Goal: Task Accomplishment & Management: Complete application form

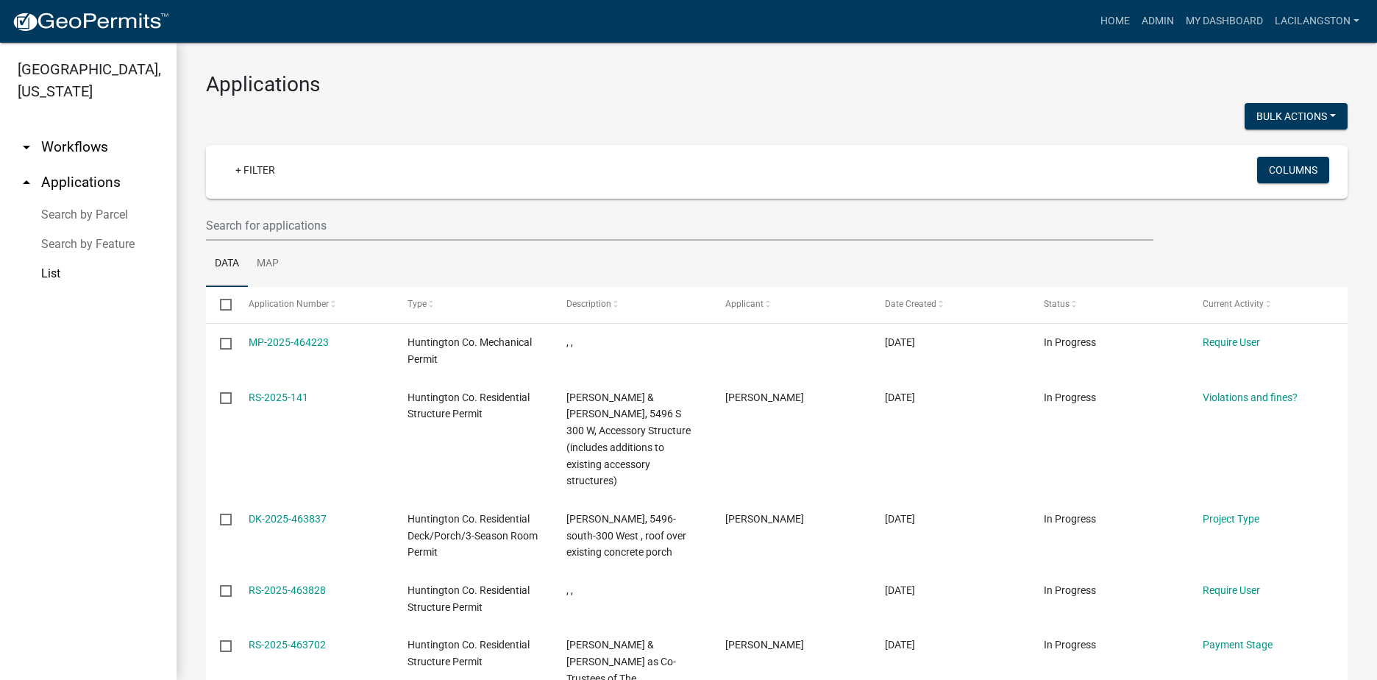
scroll to position [4, 0]
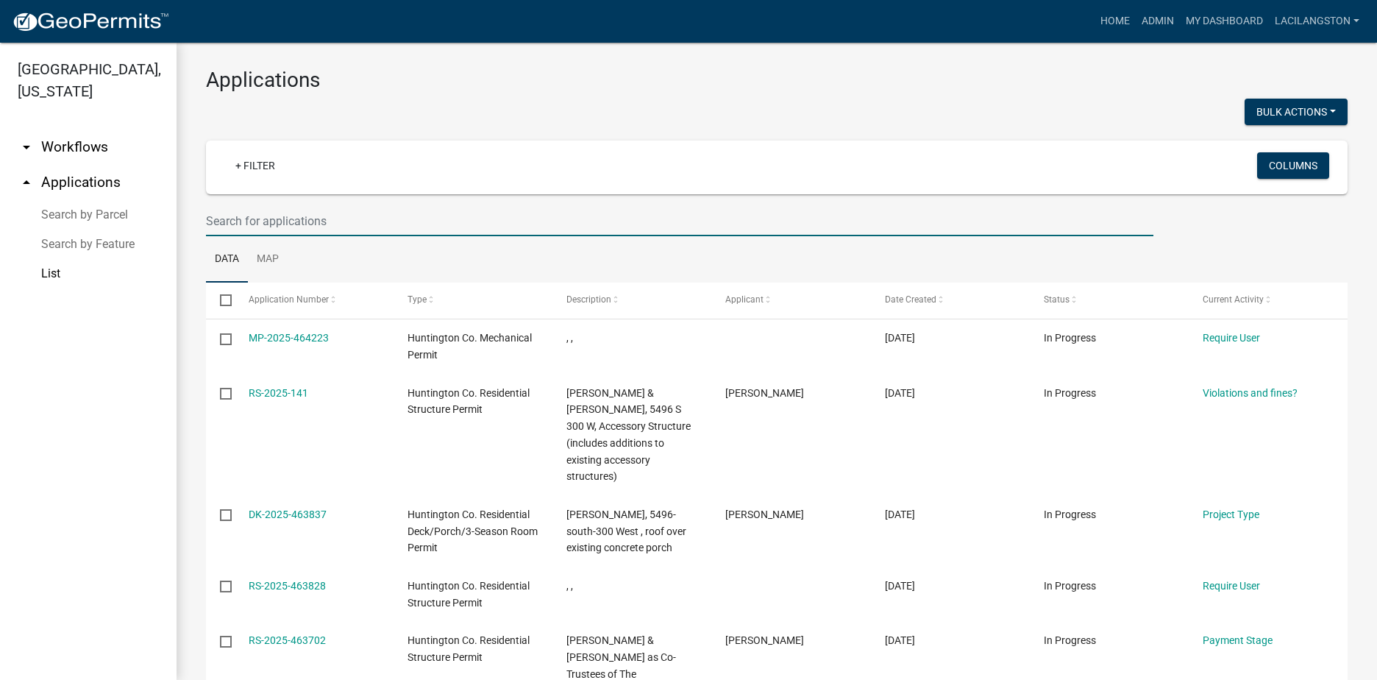
click at [365, 217] on input "text" at bounding box center [680, 221] width 948 height 30
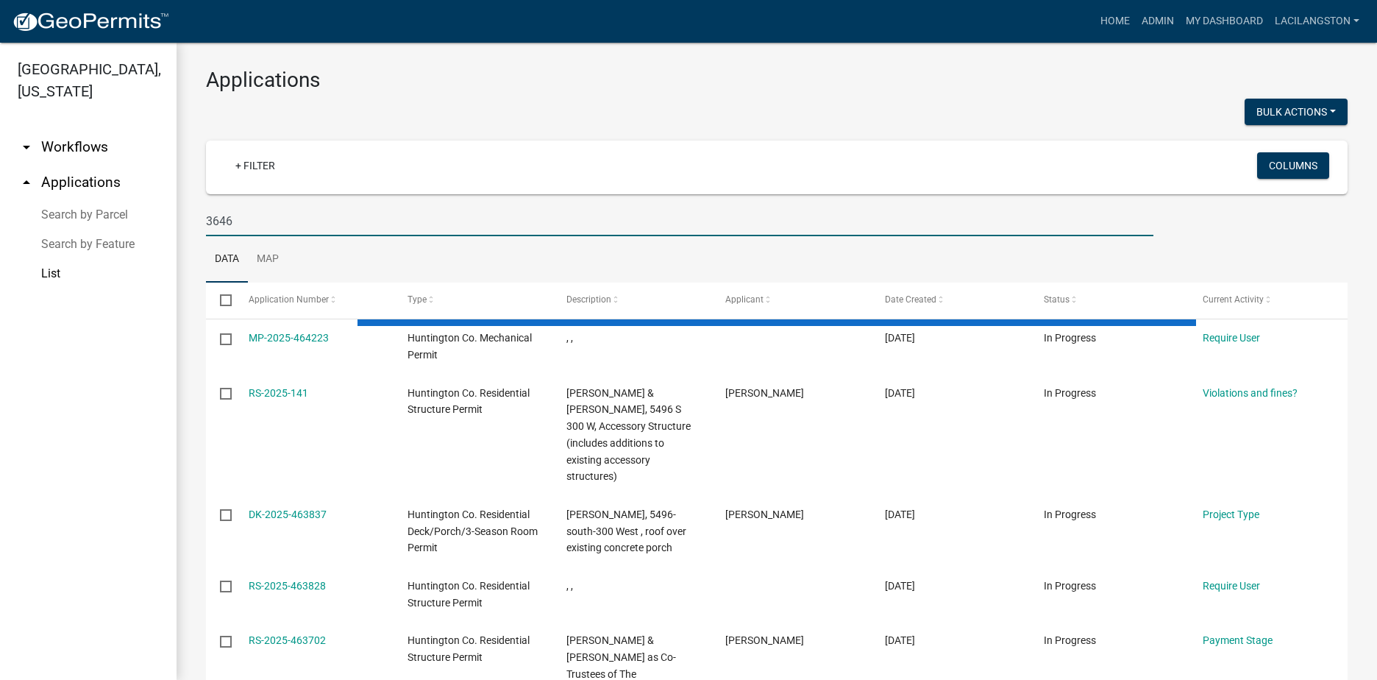
scroll to position [0, 0]
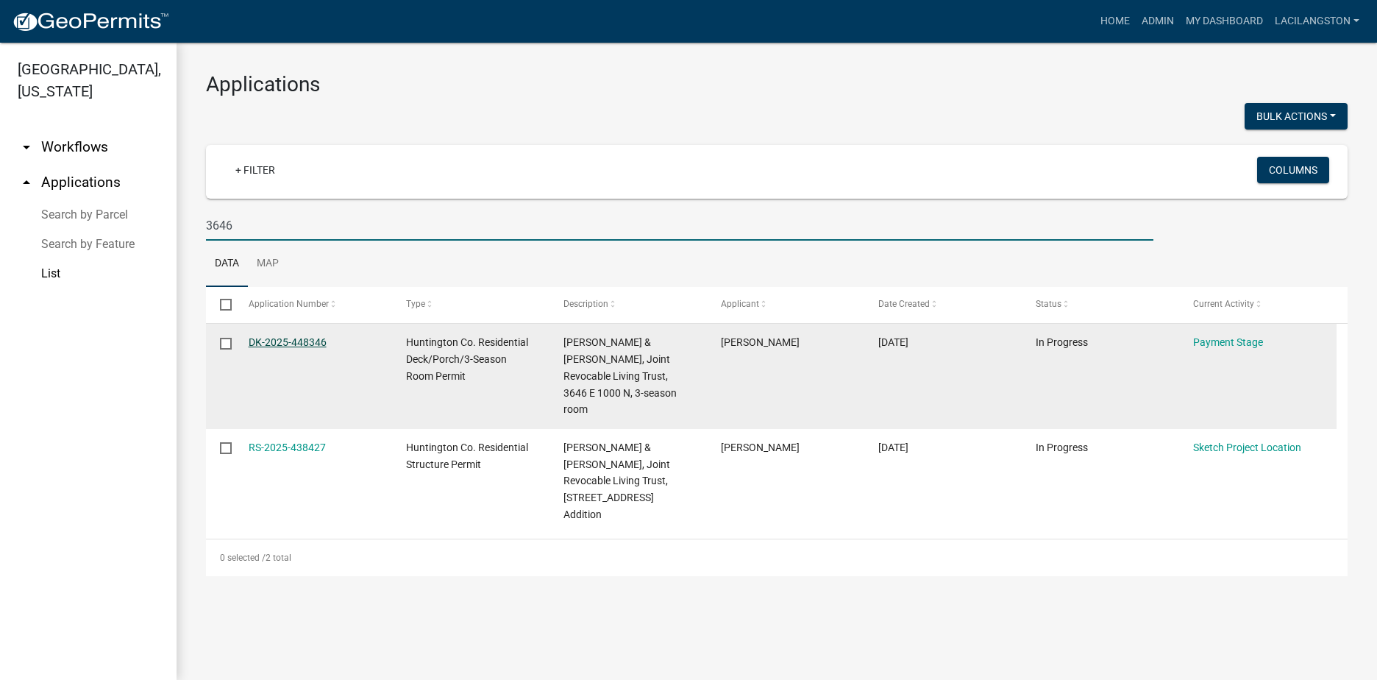
type input "3646"
click at [308, 337] on link "DK-2025-448346" at bounding box center [288, 342] width 78 height 12
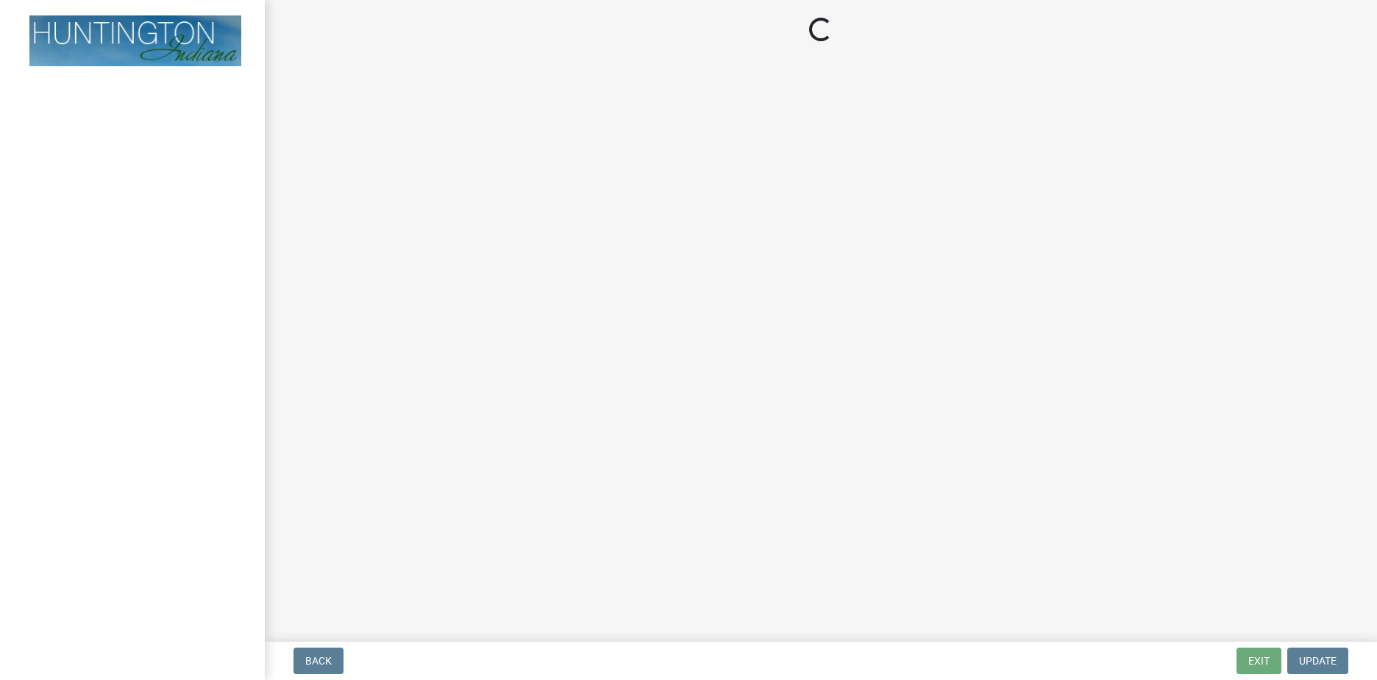
select select "3: 3"
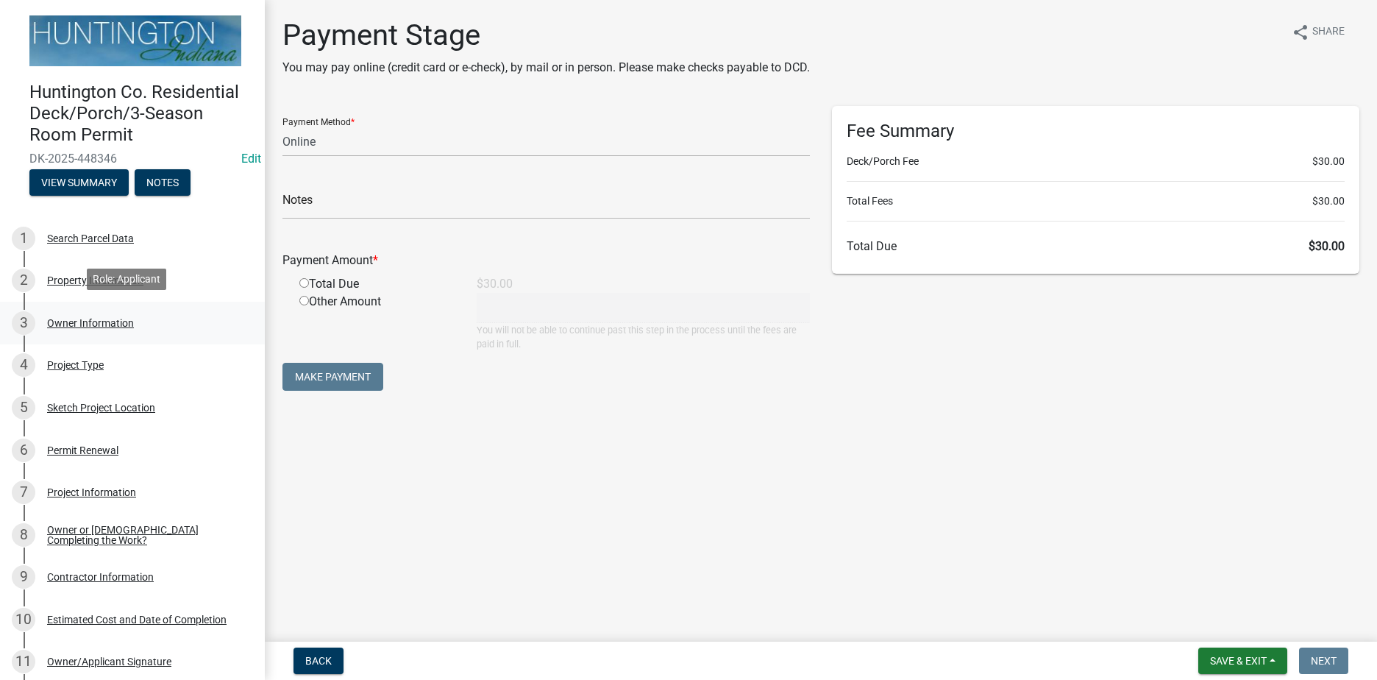
click at [127, 327] on div "3 Owner Information" at bounding box center [127, 323] width 230 height 24
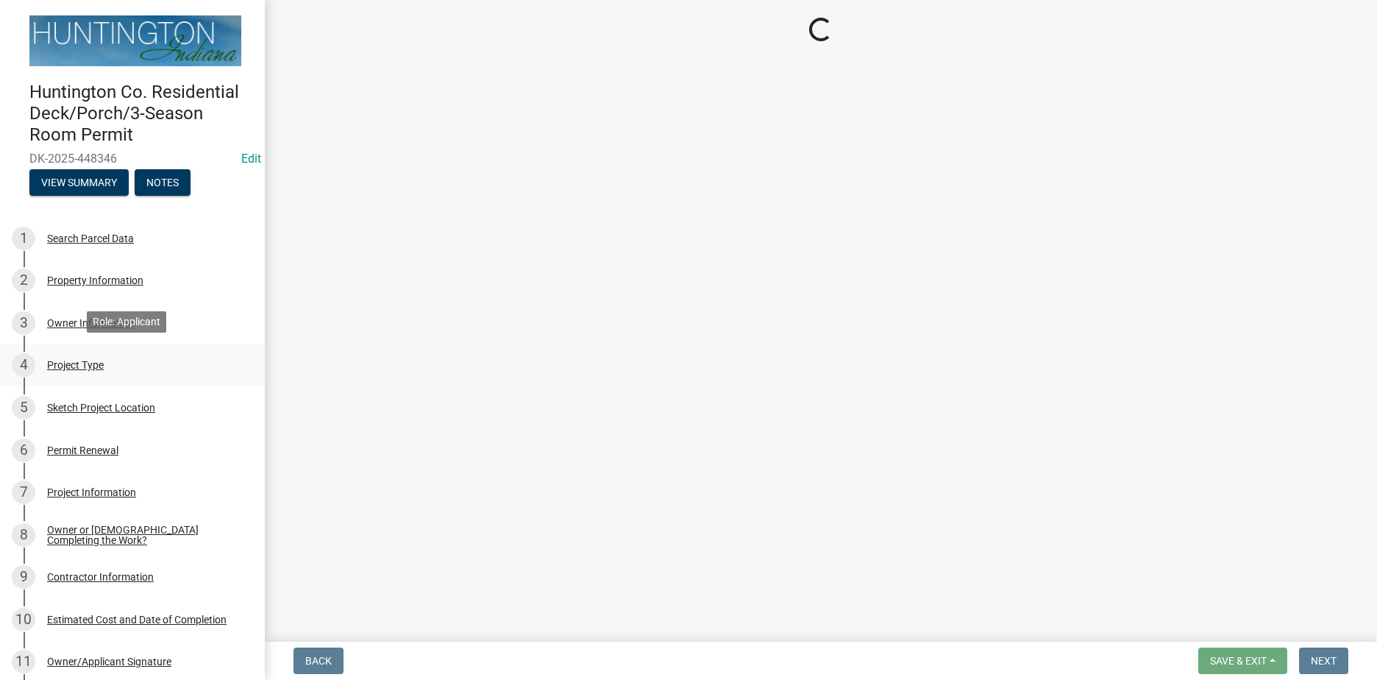
click at [105, 363] on div "4 Project Type" at bounding box center [127, 365] width 230 height 24
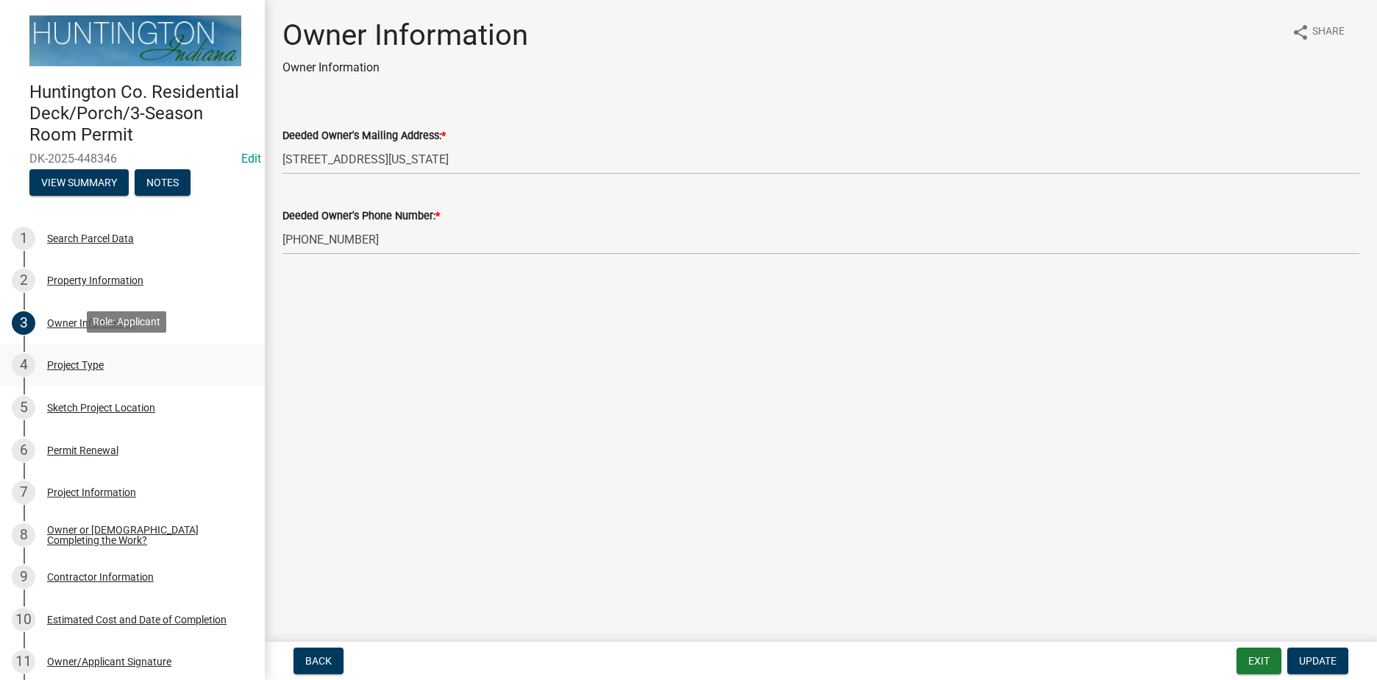
select select "72a4bca8-851b-4e9c-90f4-5d37d71449af"
select select "974be428-3fb2-44e5-8e9f-39d0bd83e453"
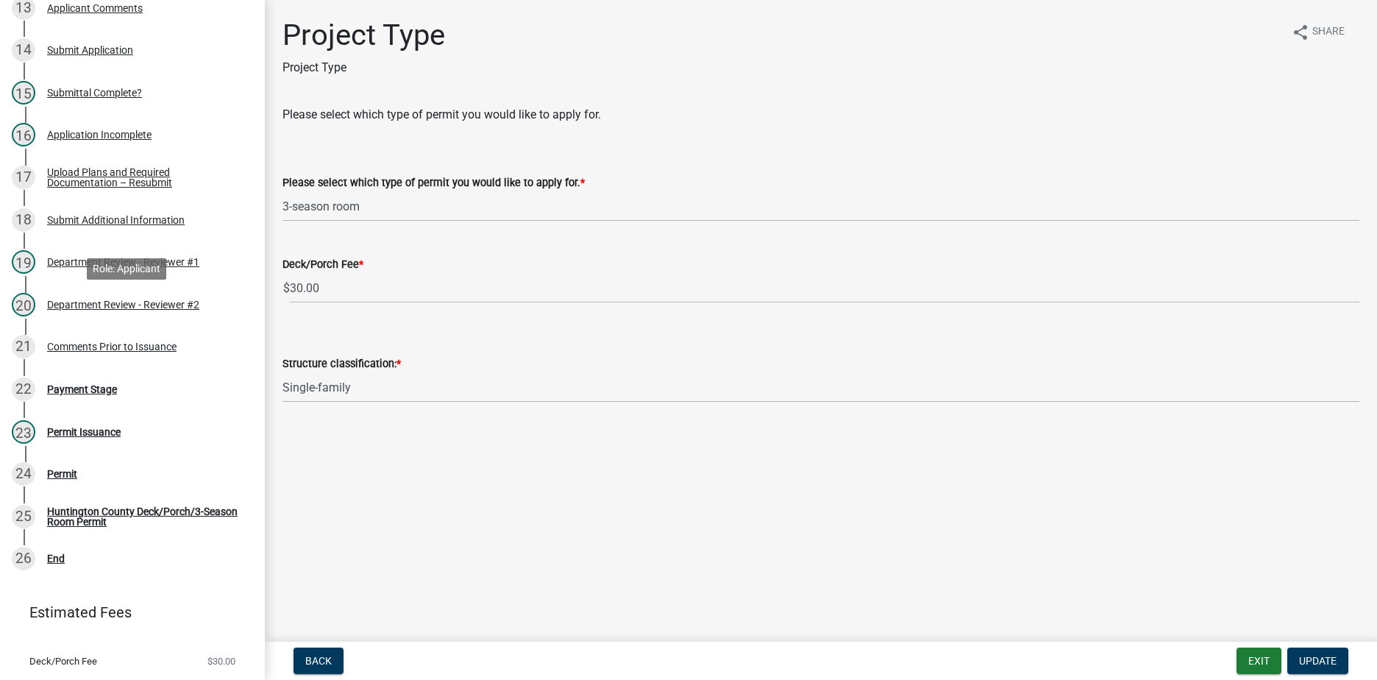
scroll to position [773, 0]
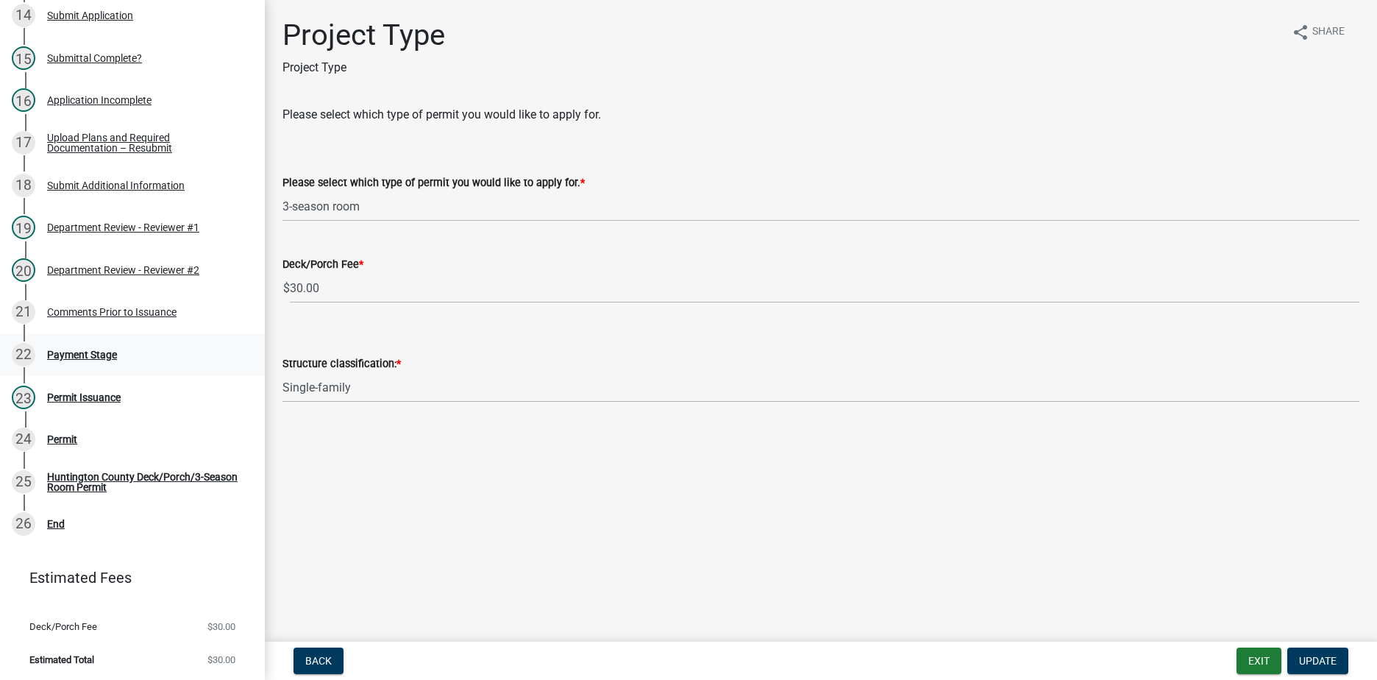
click at [101, 362] on div "22 Payment Stage" at bounding box center [127, 355] width 230 height 24
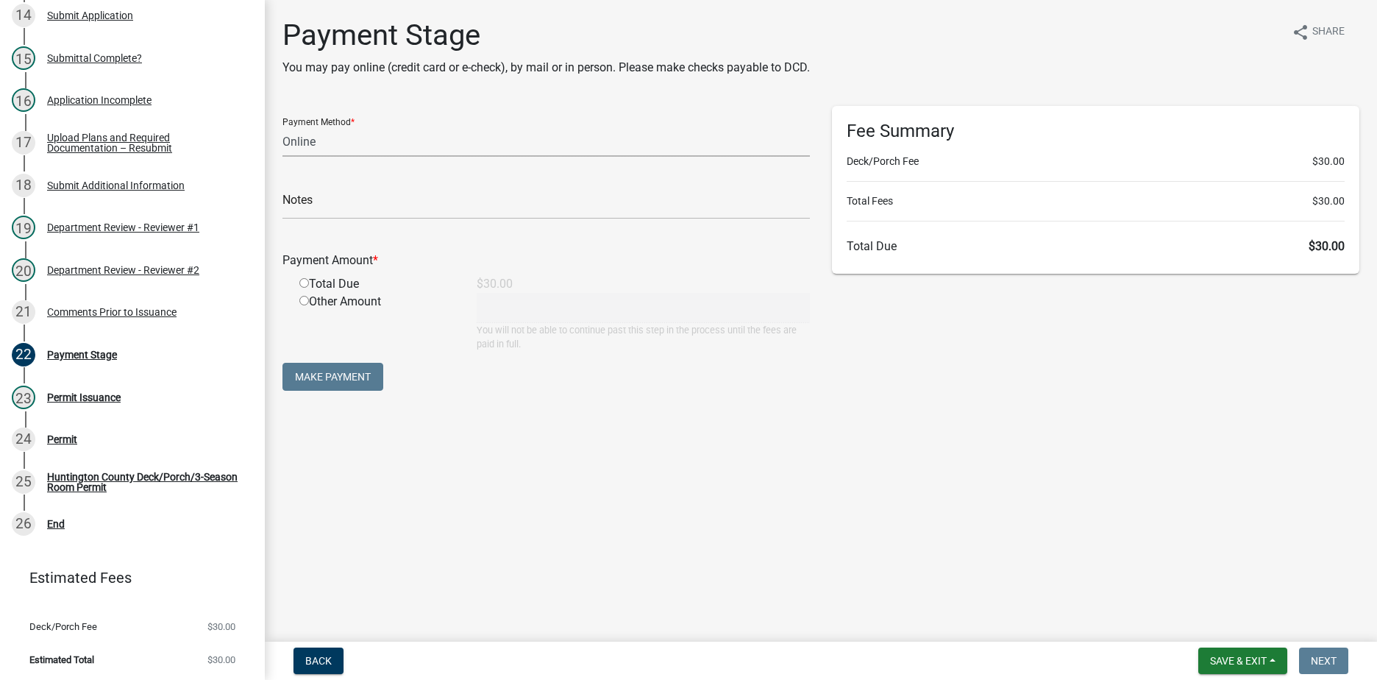
click at [319, 144] on select "Credit Card POS Check Cash Online" at bounding box center [546, 142] width 527 height 30
select select "1: 0"
click at [283, 127] on select "Credit Card POS Check Cash Online" at bounding box center [546, 142] width 527 height 30
click at [317, 203] on input "text" at bounding box center [546, 204] width 527 height 30
type input "103161"
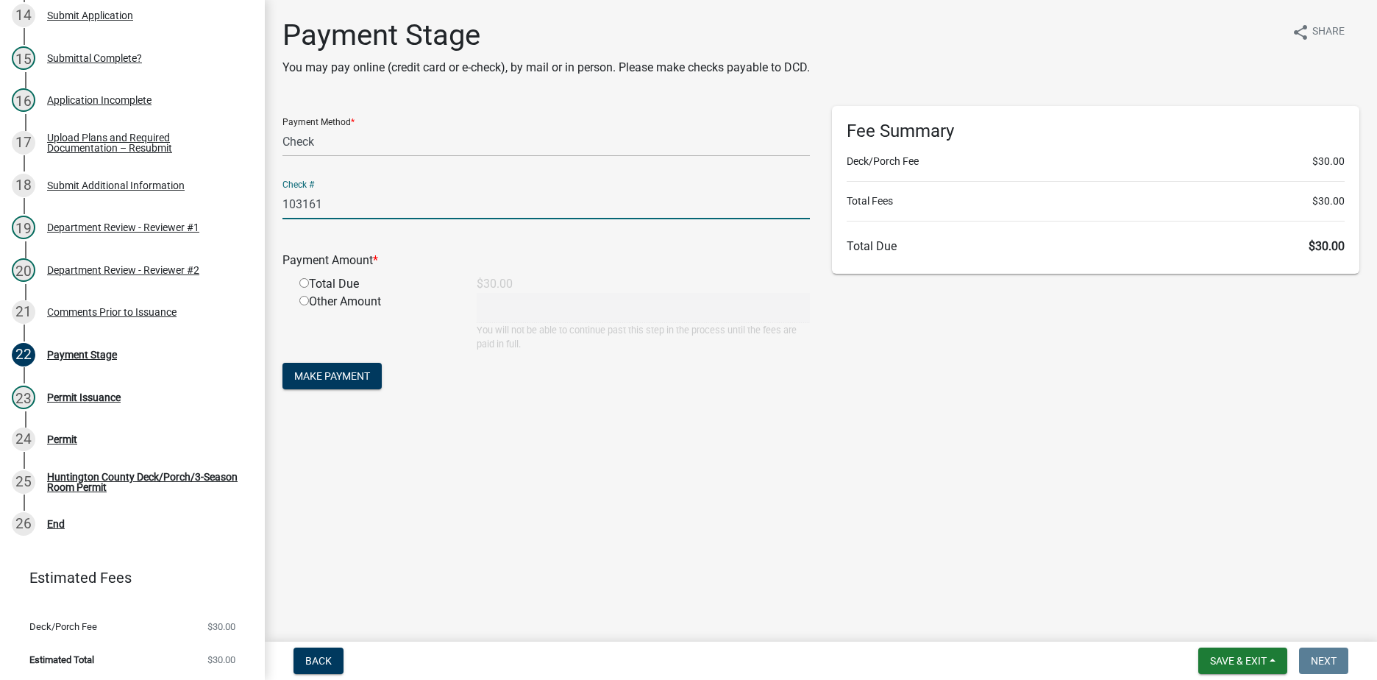
click at [305, 286] on input "radio" at bounding box center [304, 283] width 10 height 10
radio input "true"
type input "30"
click at [347, 372] on span "Make Payment" at bounding box center [332, 376] width 76 height 12
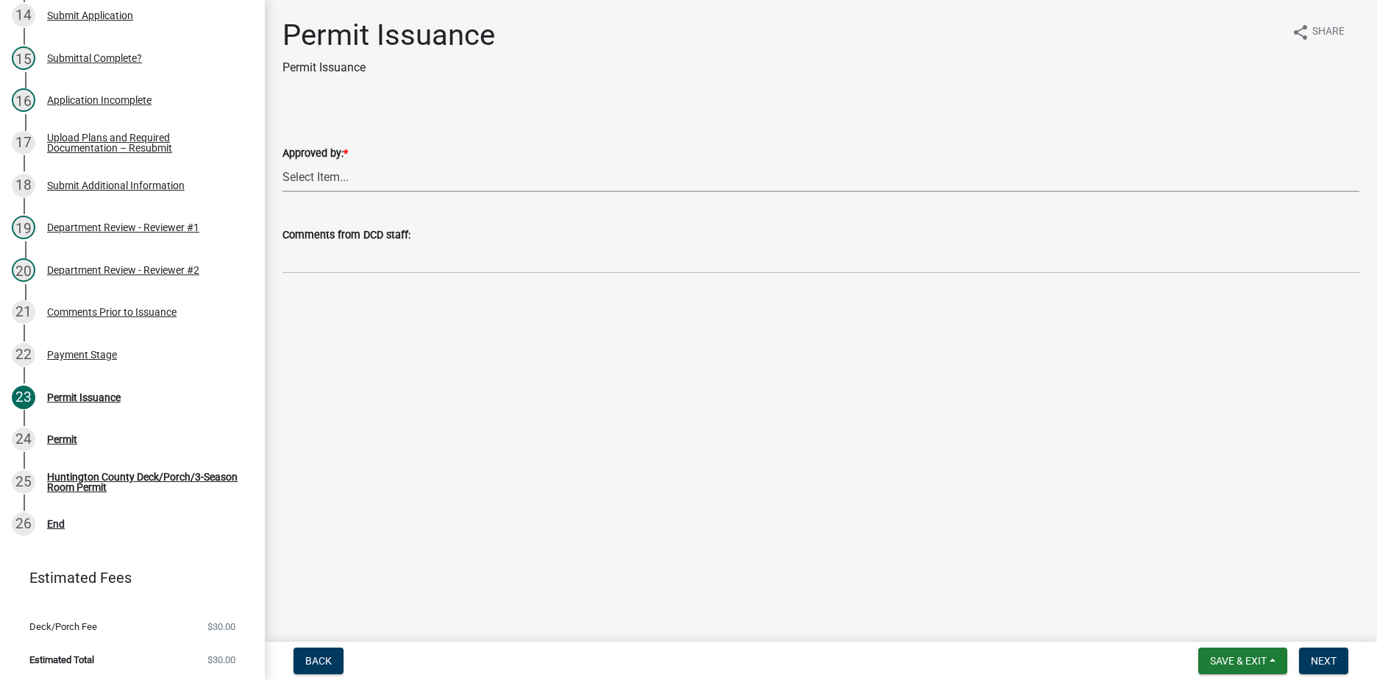
click at [294, 183] on select "Select Item... [PERSON_NAME] [PERSON_NAME] [PERSON_NAME] [PERSON_NAME]" at bounding box center [821, 177] width 1077 height 30
click at [283, 162] on select "Select Item... [PERSON_NAME] [PERSON_NAME] [PERSON_NAME] [PERSON_NAME]" at bounding box center [821, 177] width 1077 height 30
select select "296d3f95-9f9f-43f9-8b4f-1610bf03a06d"
click at [1316, 661] on span "Next" at bounding box center [1324, 661] width 26 height 12
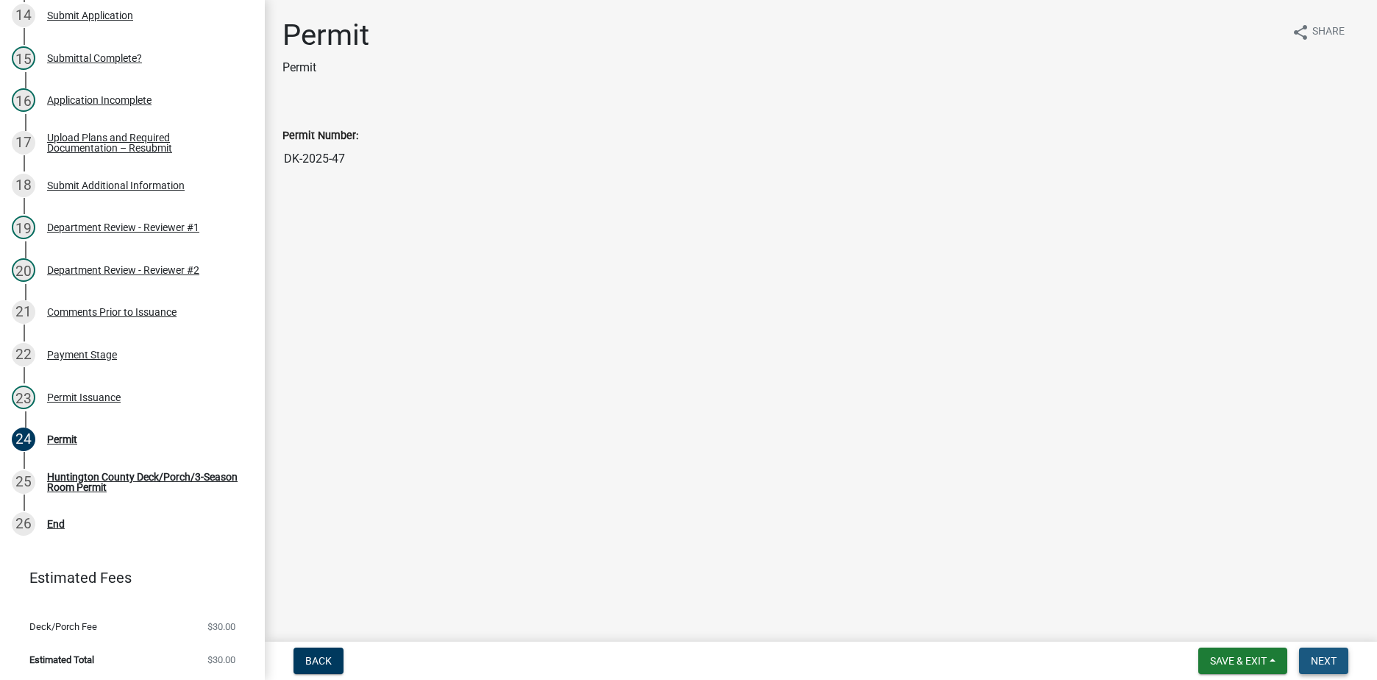
click at [1326, 664] on span "Next" at bounding box center [1324, 661] width 26 height 12
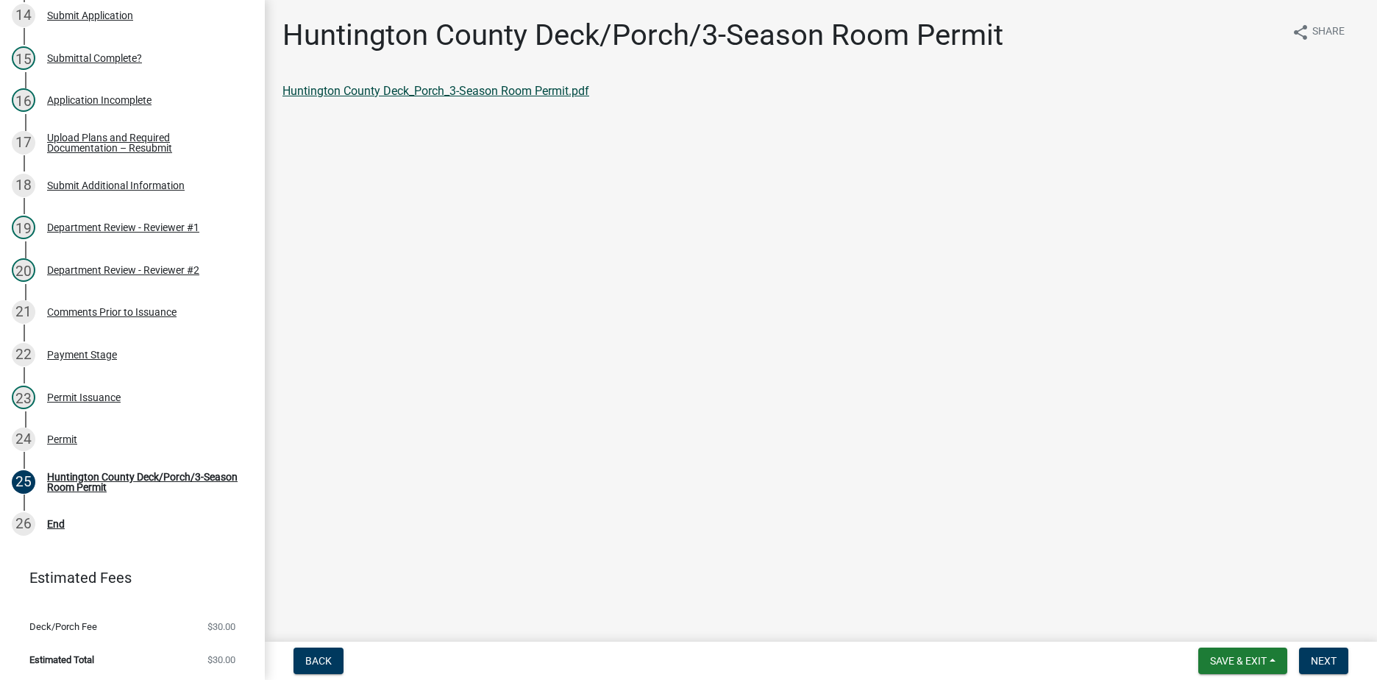
click at [450, 93] on link "Huntington County Deck_Porch_3-Season Room Permit.pdf" at bounding box center [436, 91] width 307 height 14
